Goal: Information Seeking & Learning: Check status

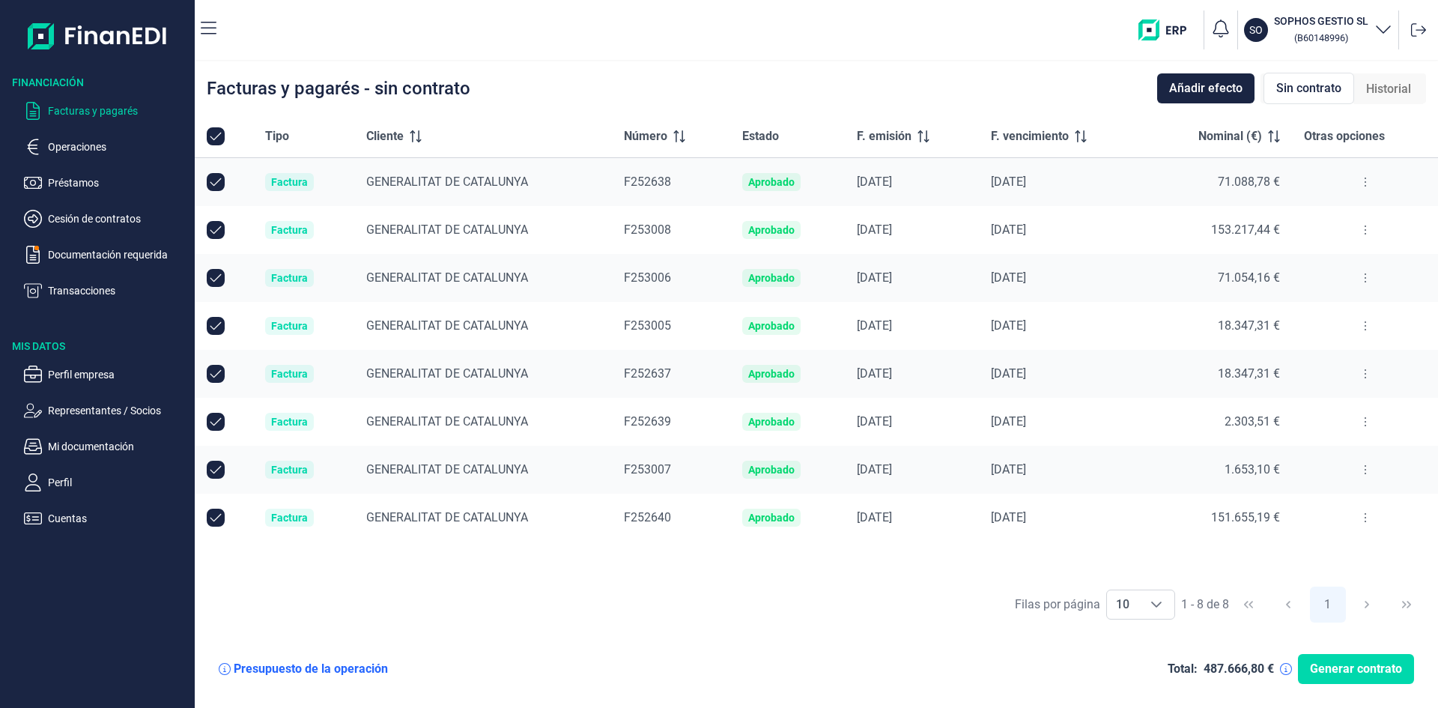
click at [219, 134] on input "All items selected" at bounding box center [216, 136] width 18 height 18
checkbox input "true"
checkbox input "false"
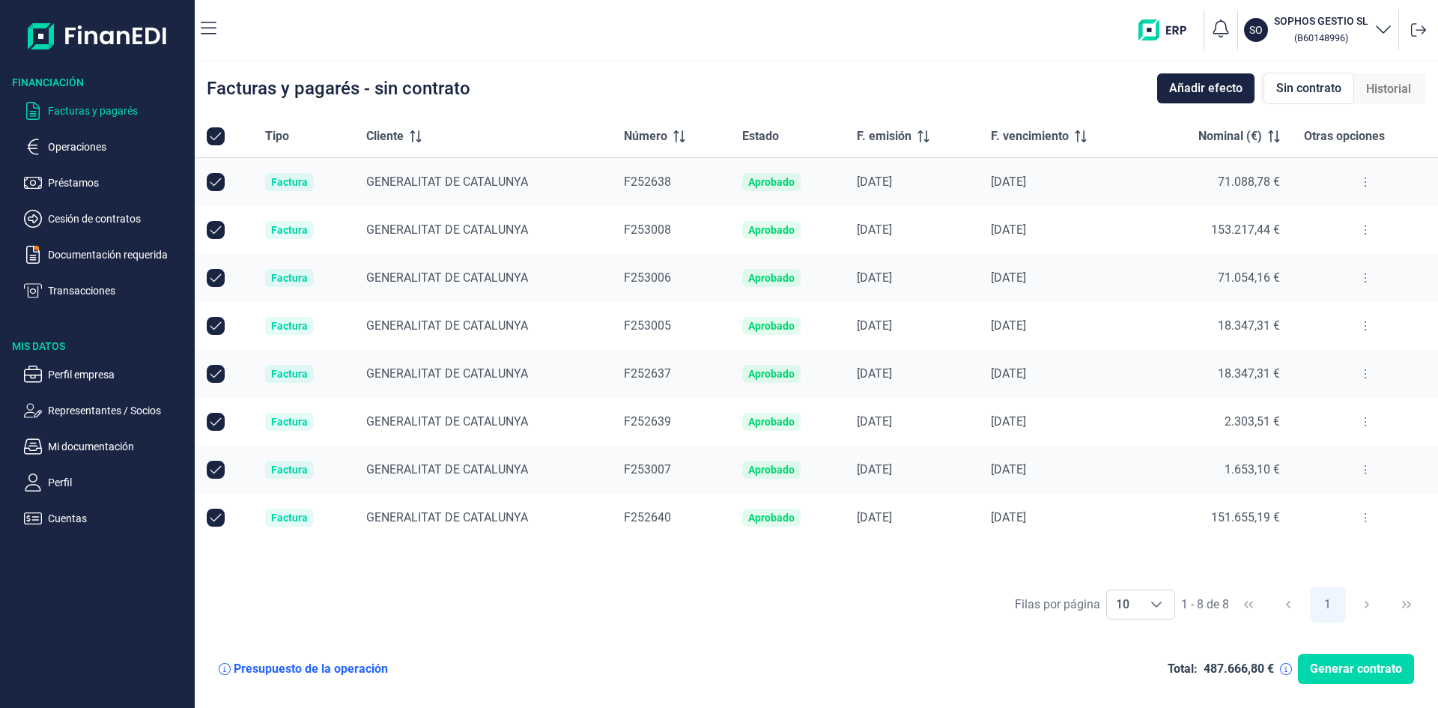
checkbox input "false"
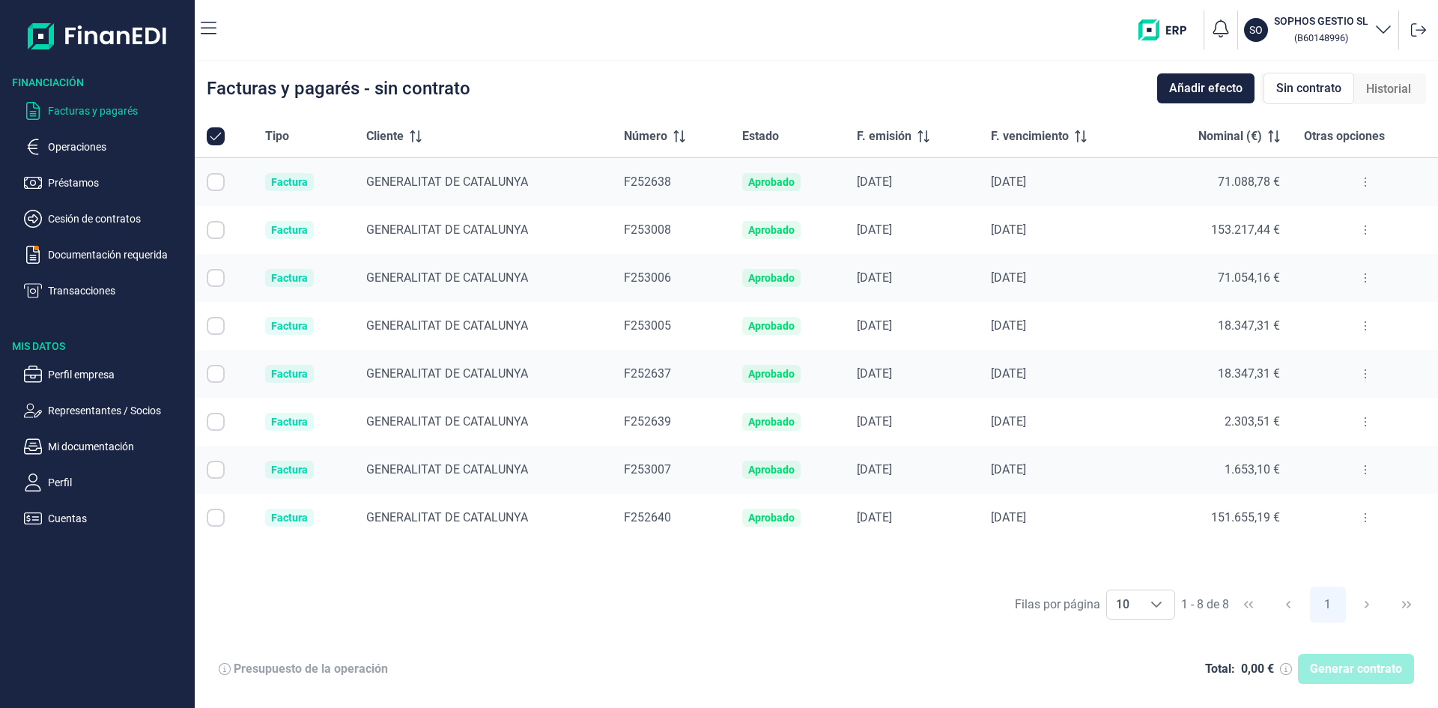
checkbox input "false"
click at [79, 258] on p "Documentación requerida" at bounding box center [118, 255] width 141 height 18
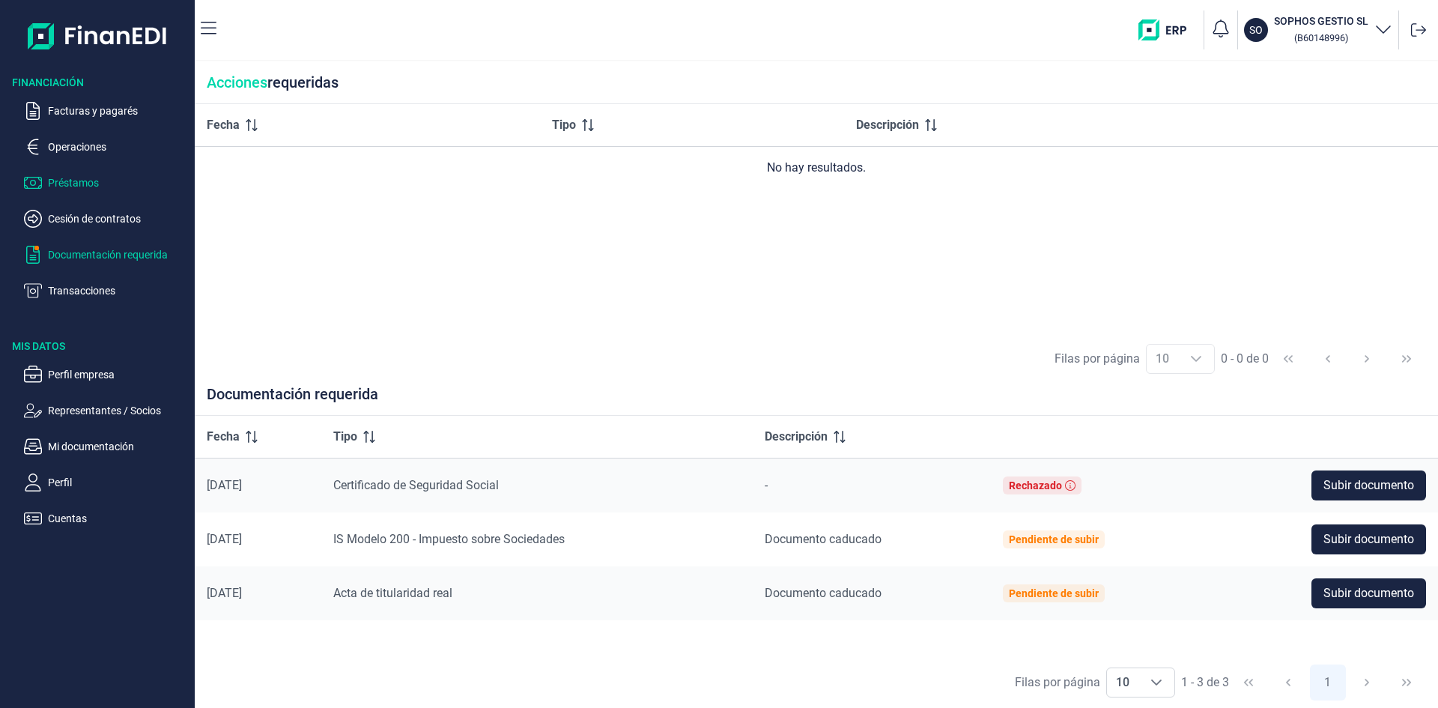
click at [64, 174] on p "Préstamos" at bounding box center [118, 183] width 141 height 18
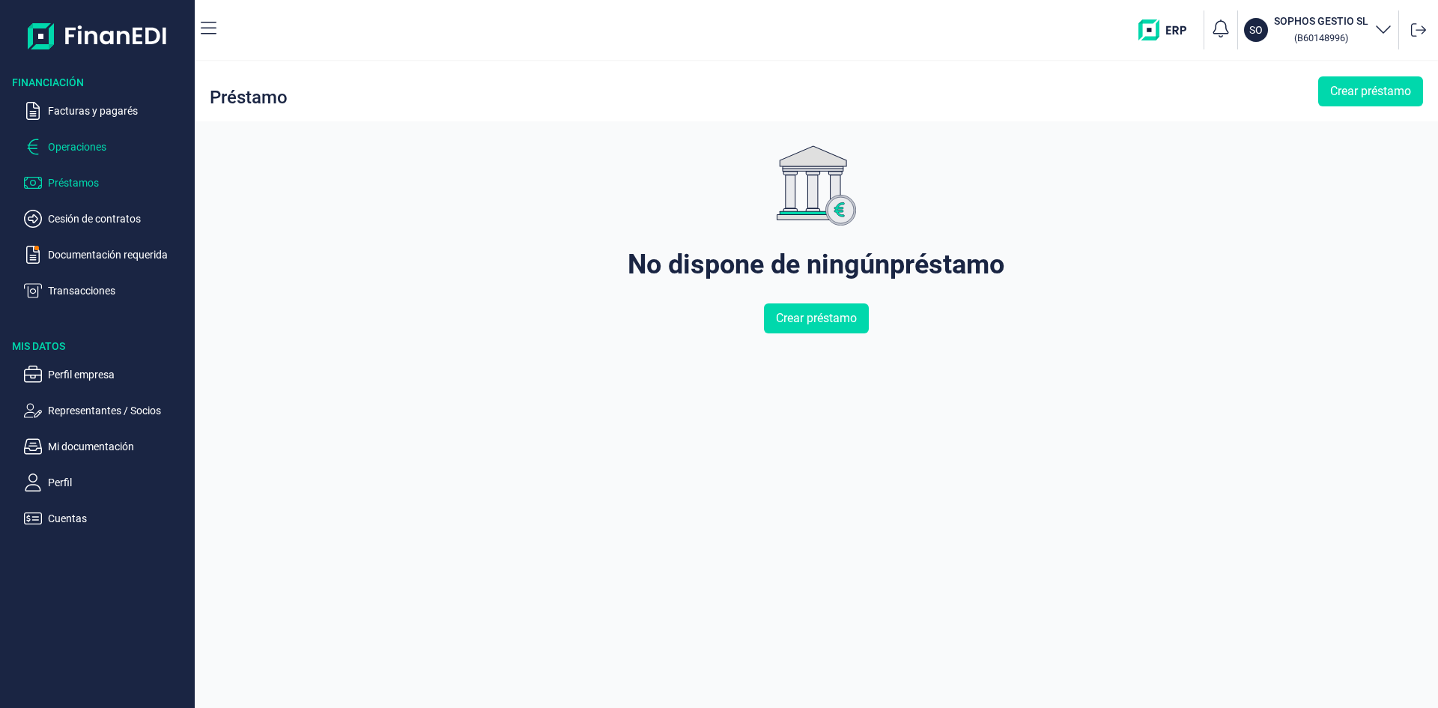
click at [64, 148] on p "Operaciones" at bounding box center [118, 147] width 141 height 18
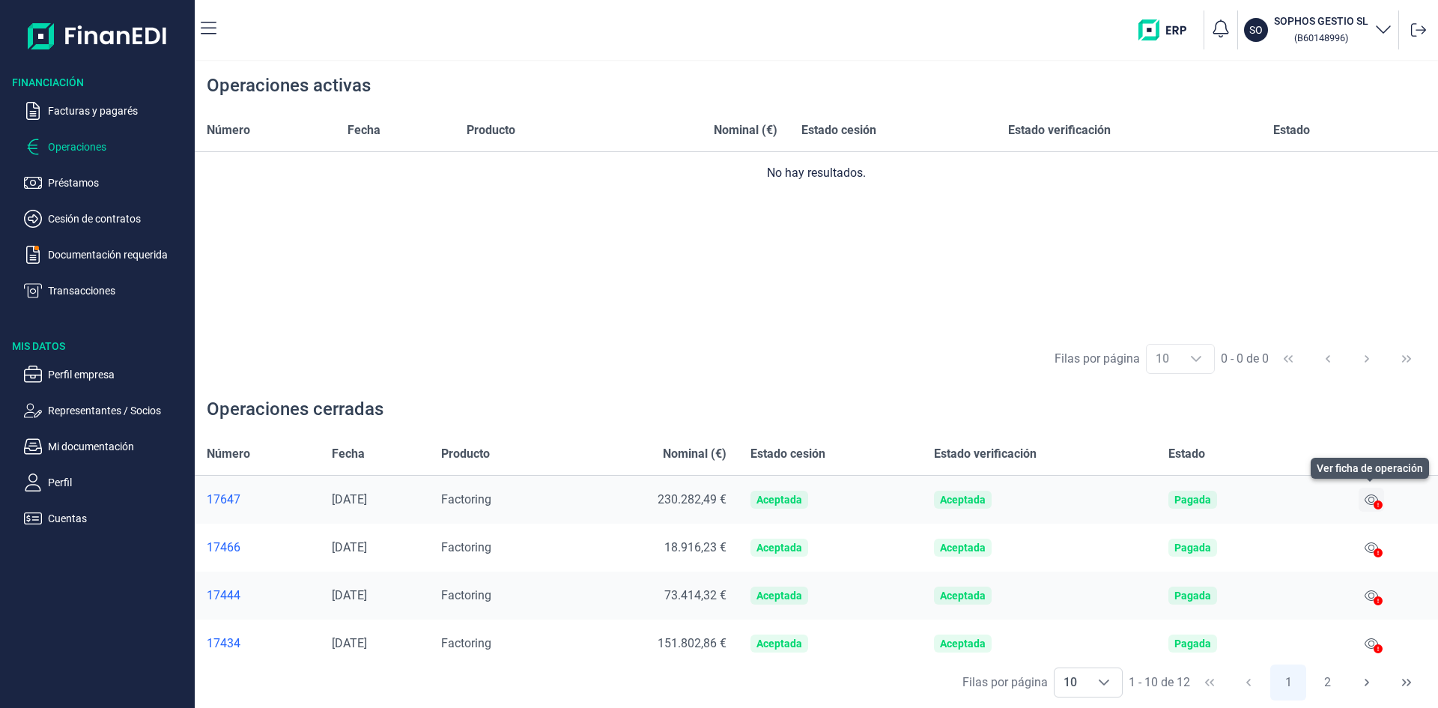
click at [1370, 501] on icon at bounding box center [1371, 499] width 13 height 10
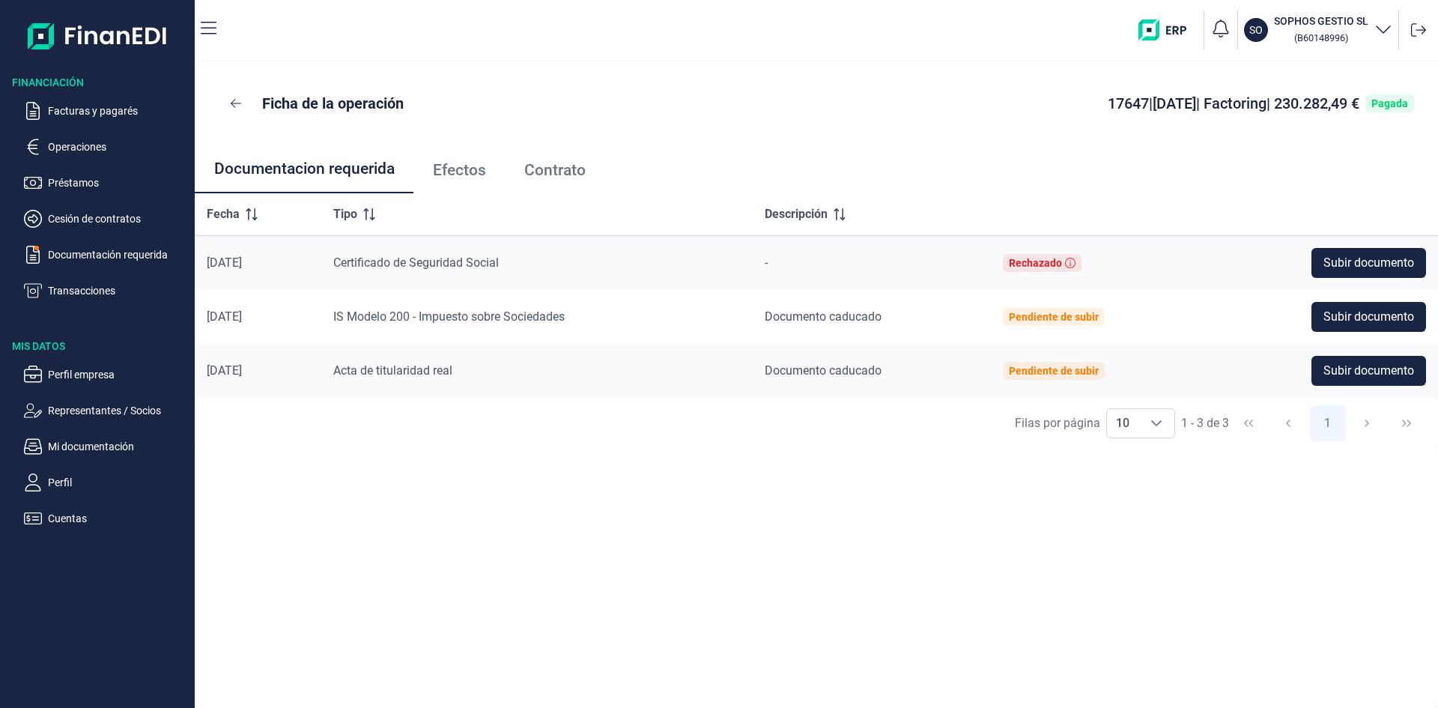
click at [1147, 537] on div "Ficha de la operación 17647 | [DATE] | Factoring | 230.282,49 € Pagada Document…" at bounding box center [816, 384] width 1243 height 646
click at [477, 171] on span "Efectos" at bounding box center [459, 171] width 53 height 16
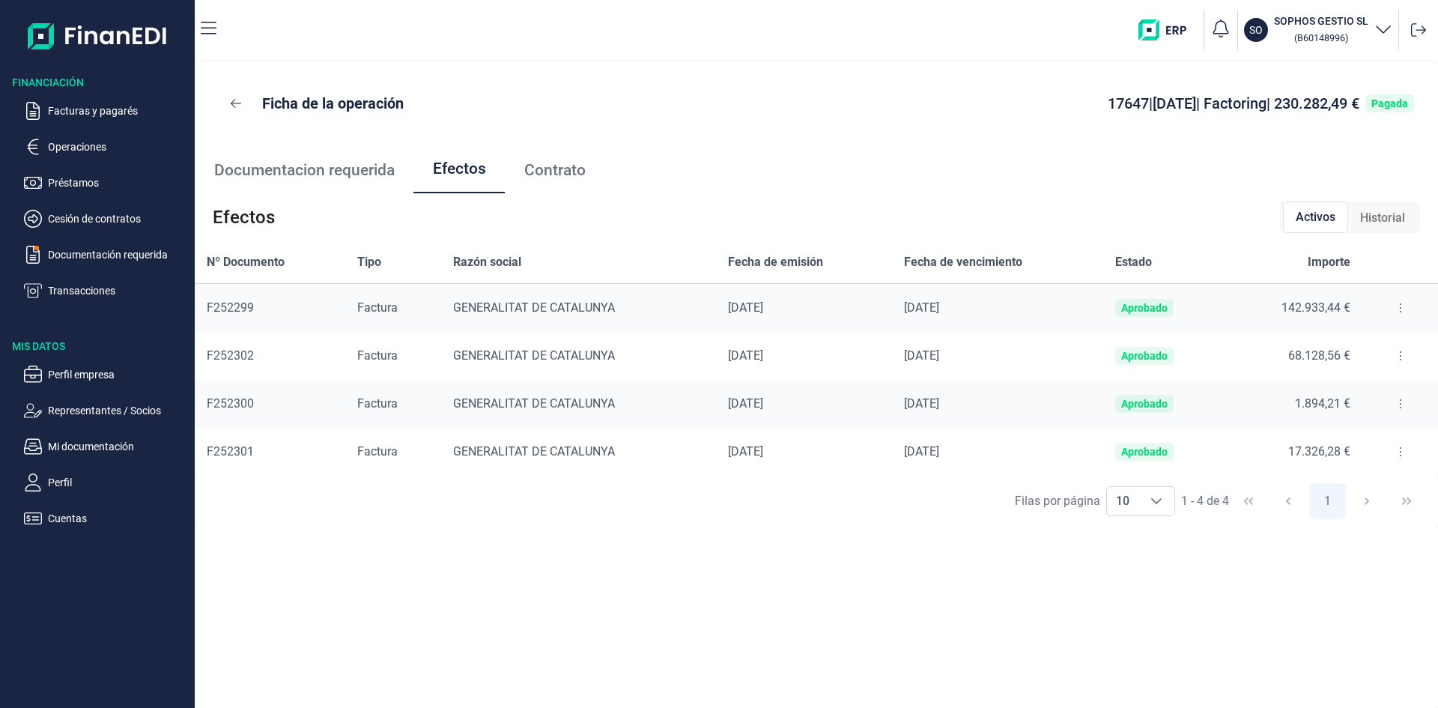
click at [577, 174] on span "Contrato" at bounding box center [554, 171] width 61 height 16
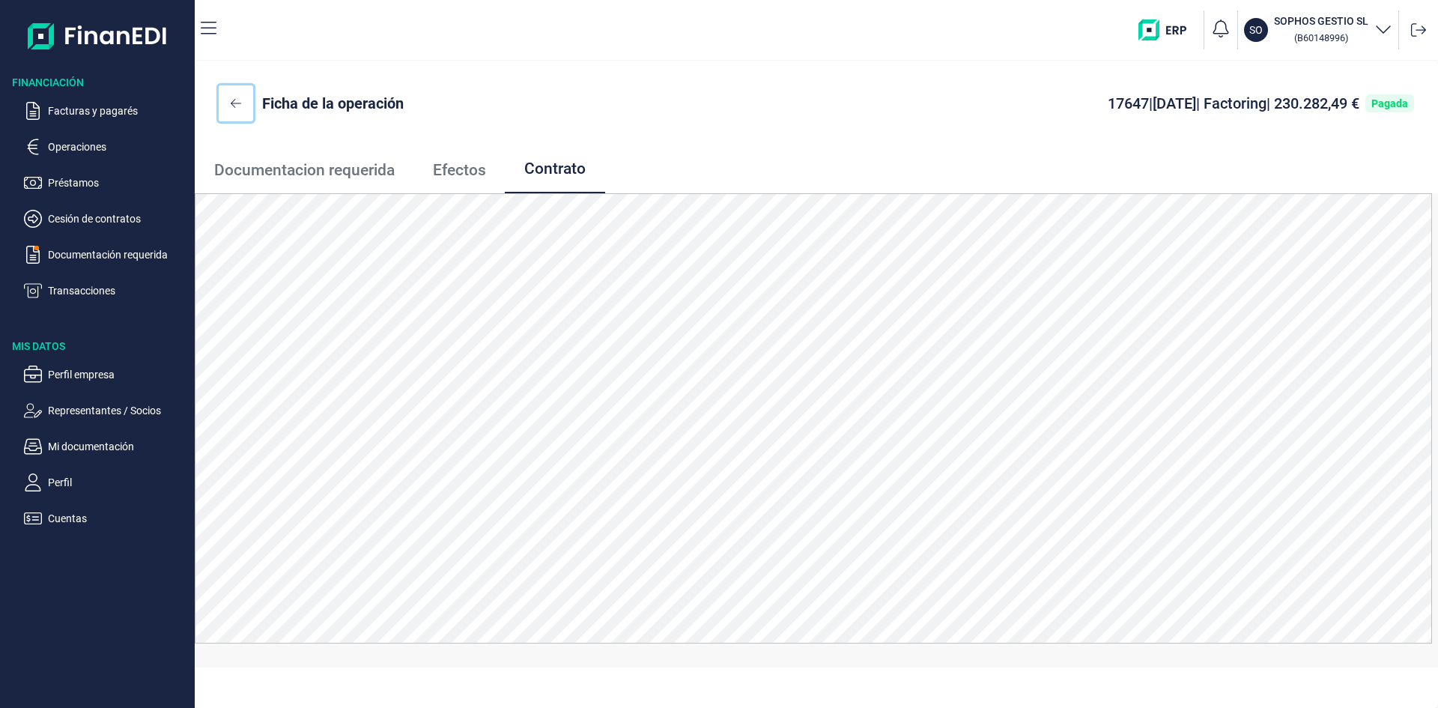
click at [234, 107] on icon at bounding box center [236, 103] width 10 height 9
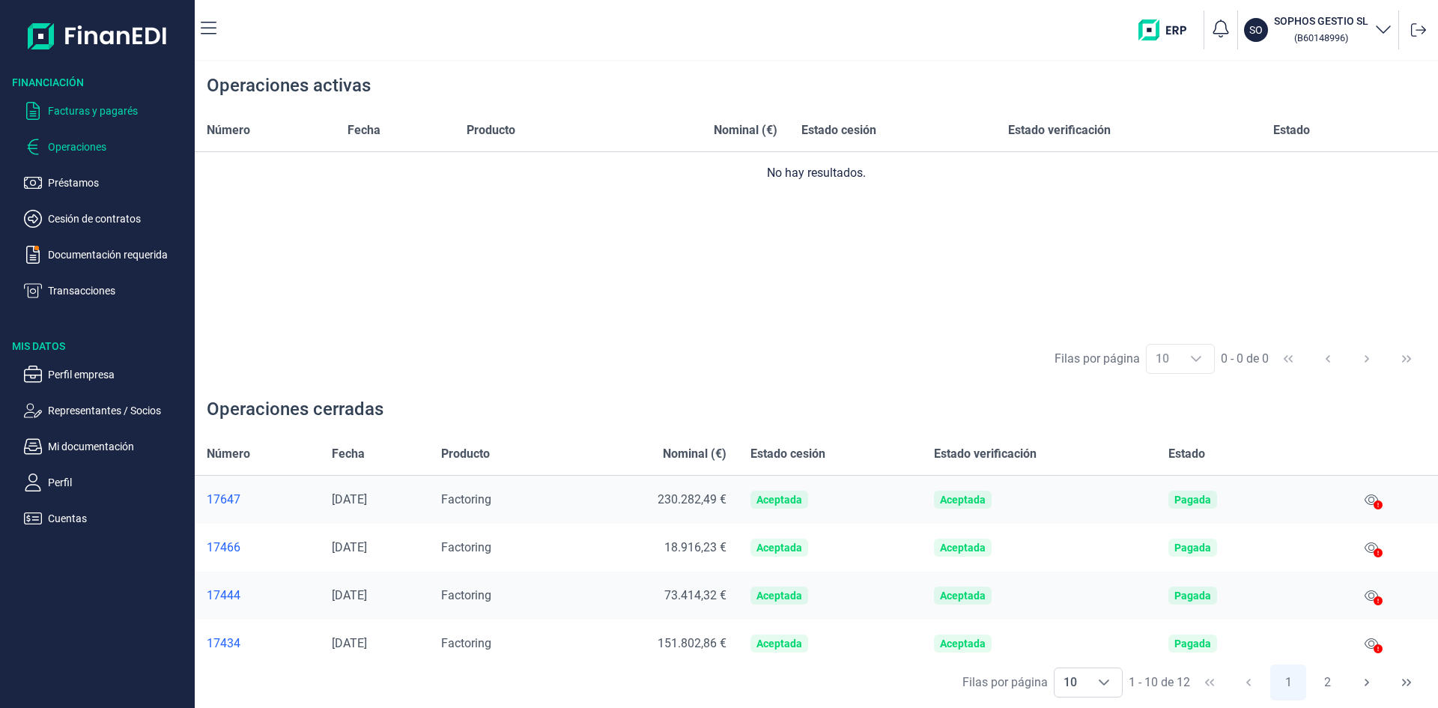
click at [99, 118] on p "Facturas y pagarés" at bounding box center [118, 111] width 141 height 18
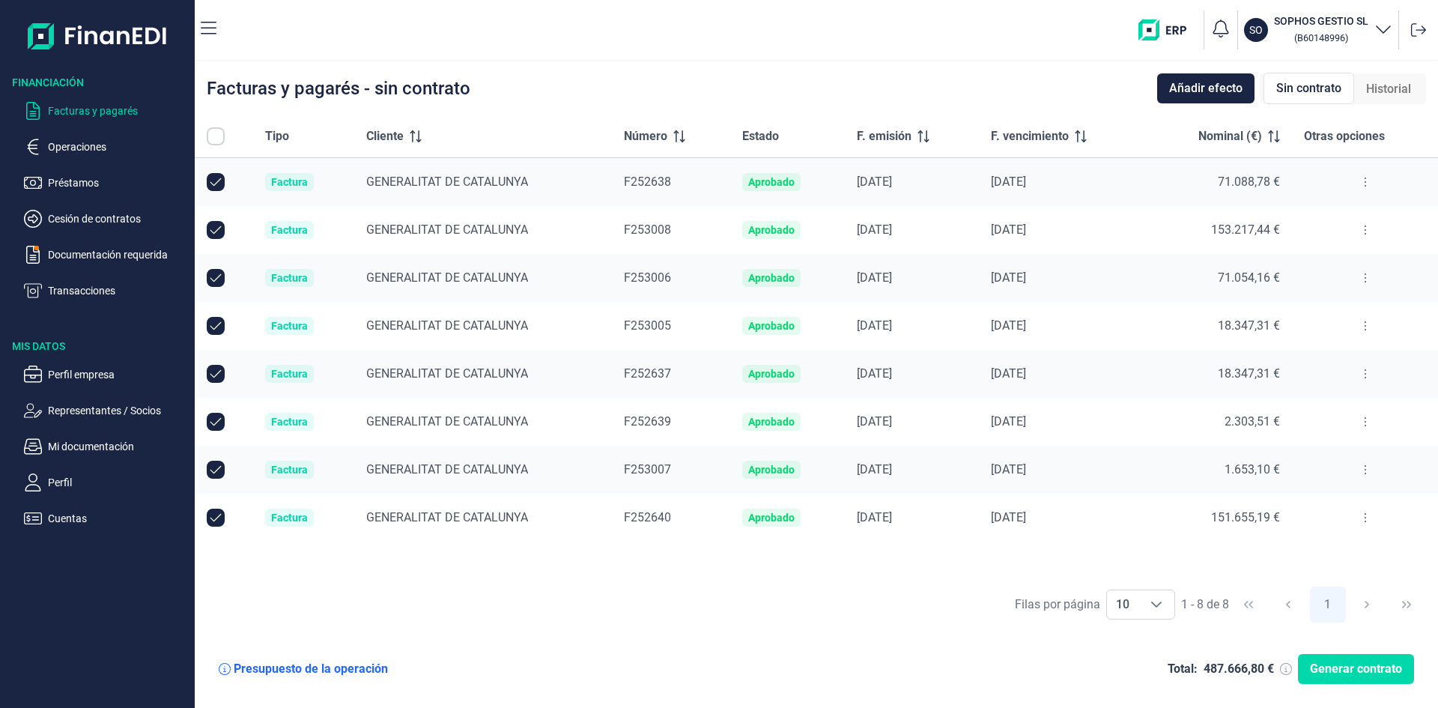
checkbox input "true"
click at [327, 672] on div "Presupuesto de la operación" at bounding box center [311, 668] width 154 height 15
click at [226, 670] on icon at bounding box center [225, 669] width 12 height 12
click at [207, 31] on icon "button" at bounding box center [209, 28] width 16 height 18
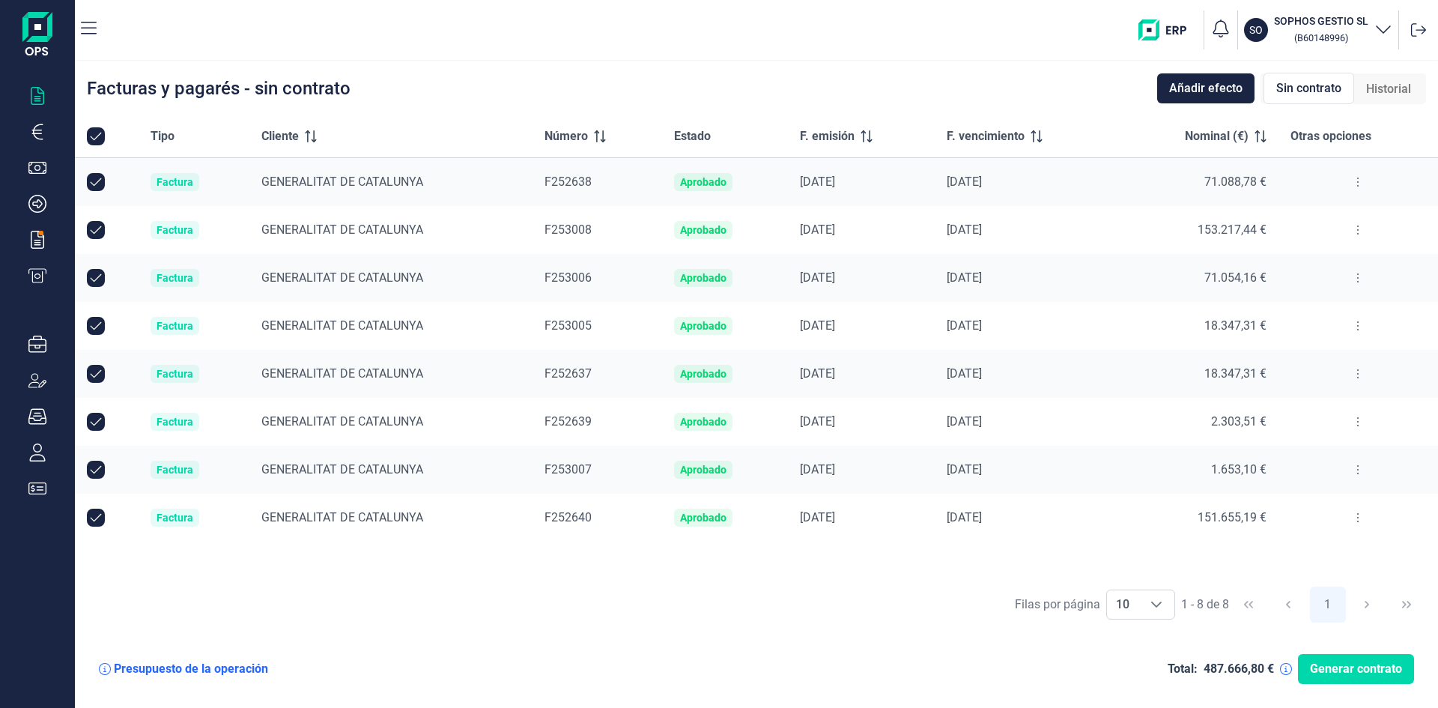
click at [99, 26] on nav "SO SOPHOS GESTIO SL ( B60148996 )" at bounding box center [756, 30] width 1363 height 60
click at [97, 28] on nav "SO SOPHOS GESTIO SL ( B60148996 )" at bounding box center [756, 30] width 1363 height 60
click at [90, 28] on icon "button" at bounding box center [89, 28] width 16 height 13
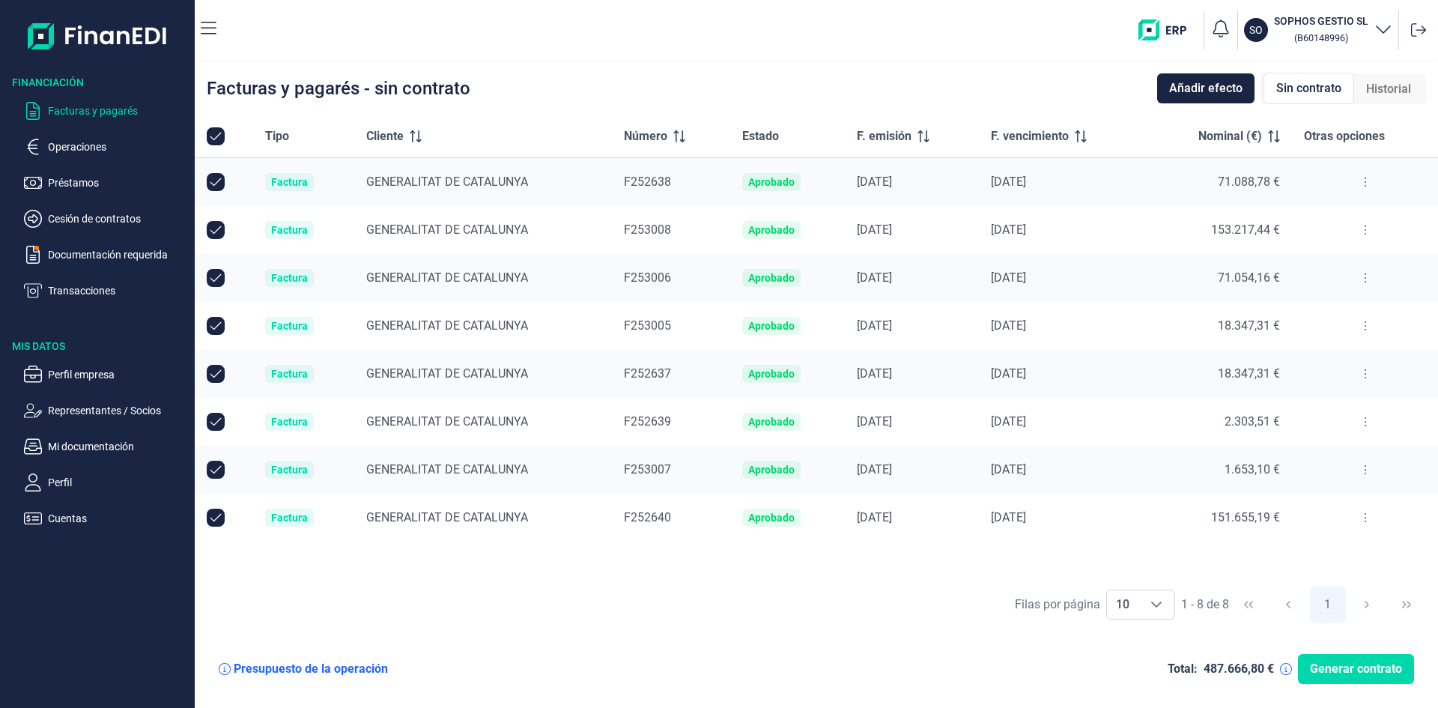
click at [1299, 88] on span "Sin contrato" at bounding box center [1308, 88] width 65 height 18
click at [1391, 89] on span "Historial" at bounding box center [1388, 89] width 45 height 18
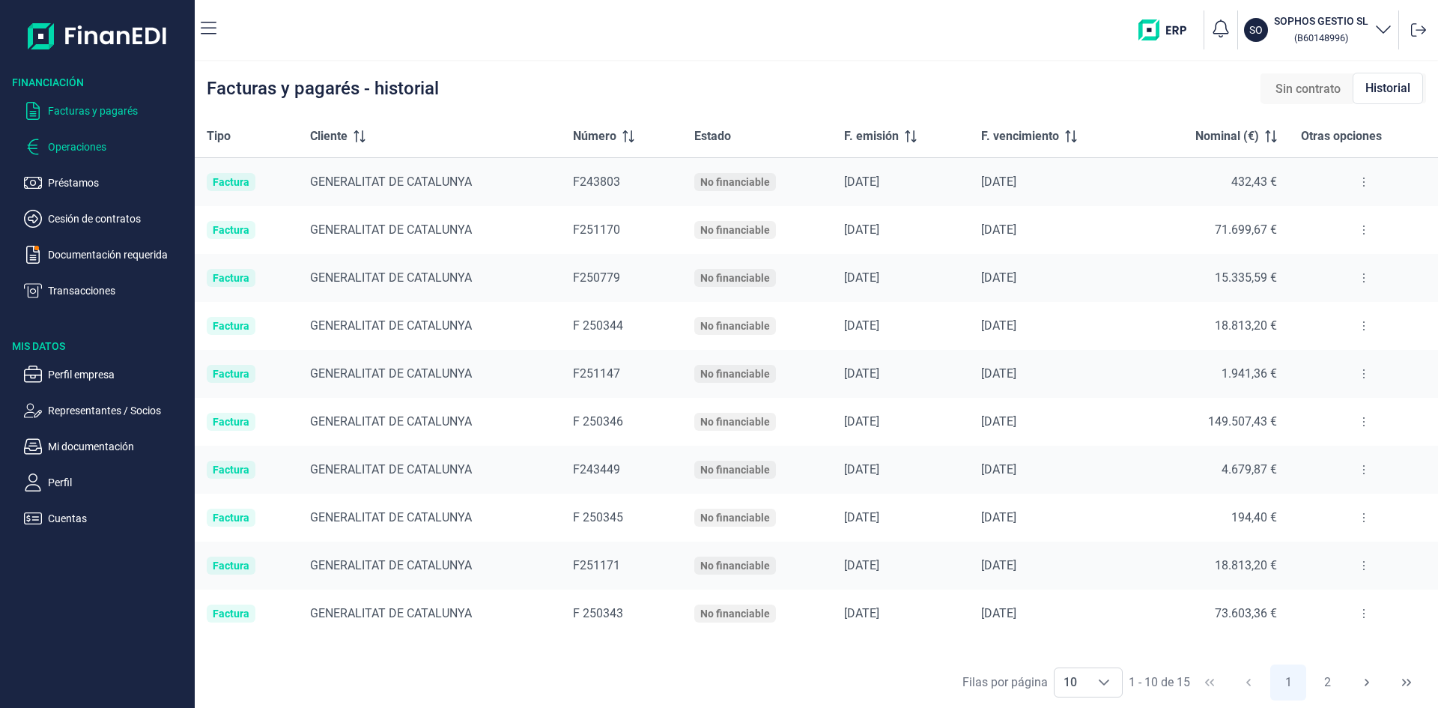
click at [76, 145] on p "Operaciones" at bounding box center [118, 147] width 141 height 18
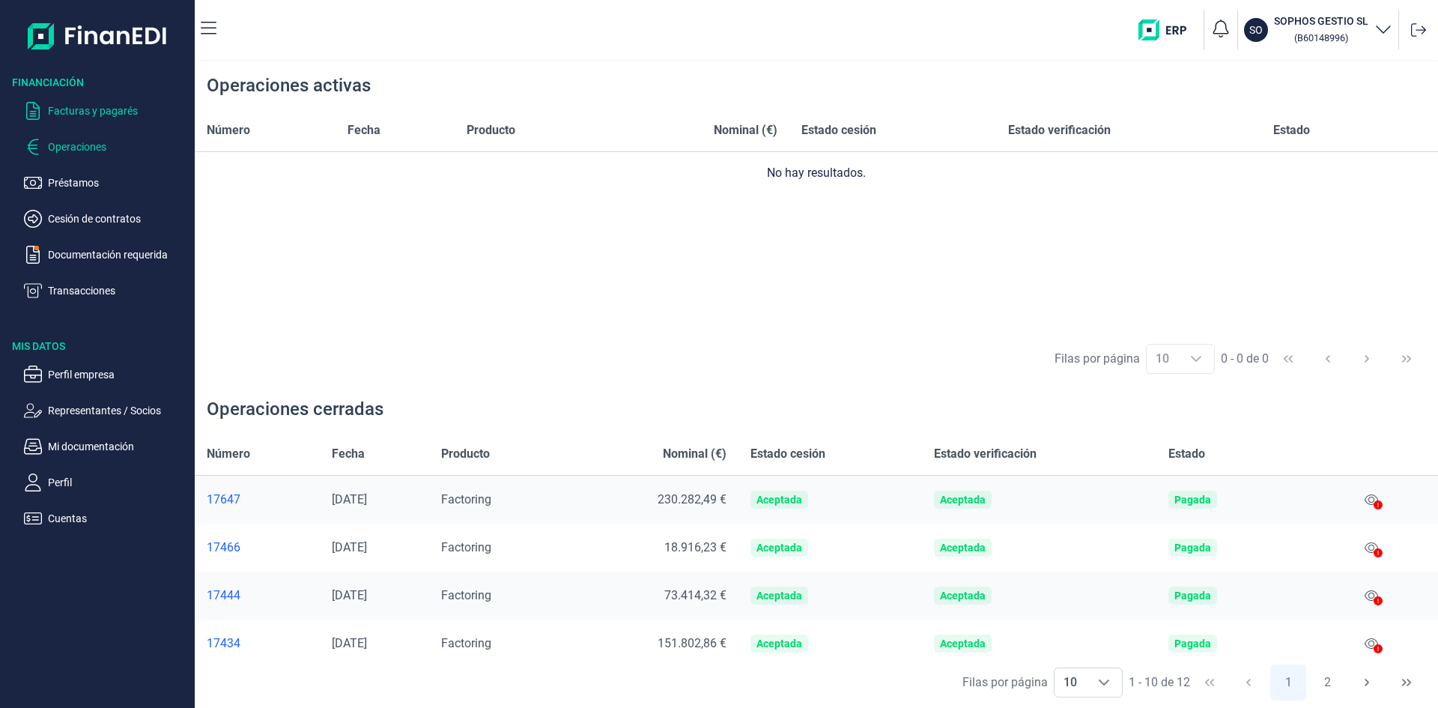
click at [92, 114] on p "Facturas y pagarés" at bounding box center [118, 111] width 141 height 18
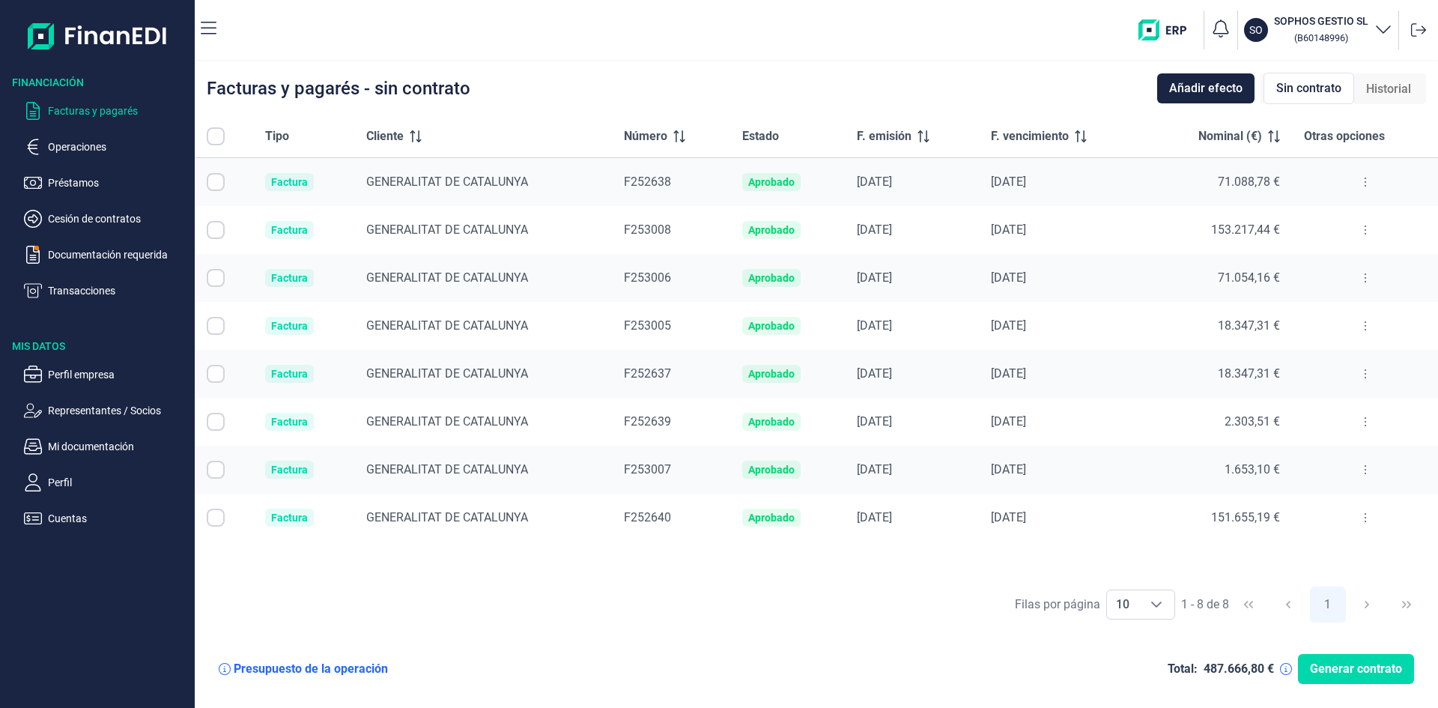
checkbox input "true"
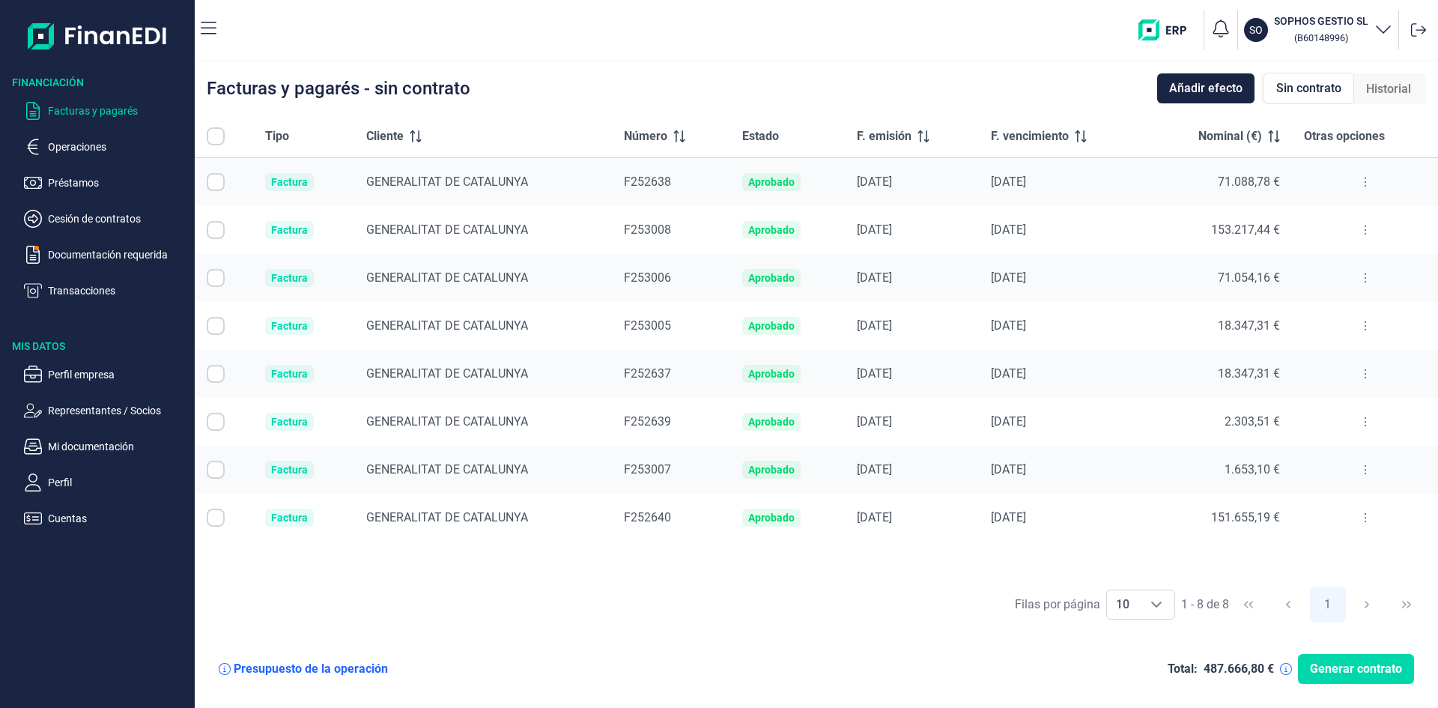
checkbox input "true"
click at [1177, 28] on img "button" at bounding box center [1167, 29] width 59 height 21
